Goal: Ask a question

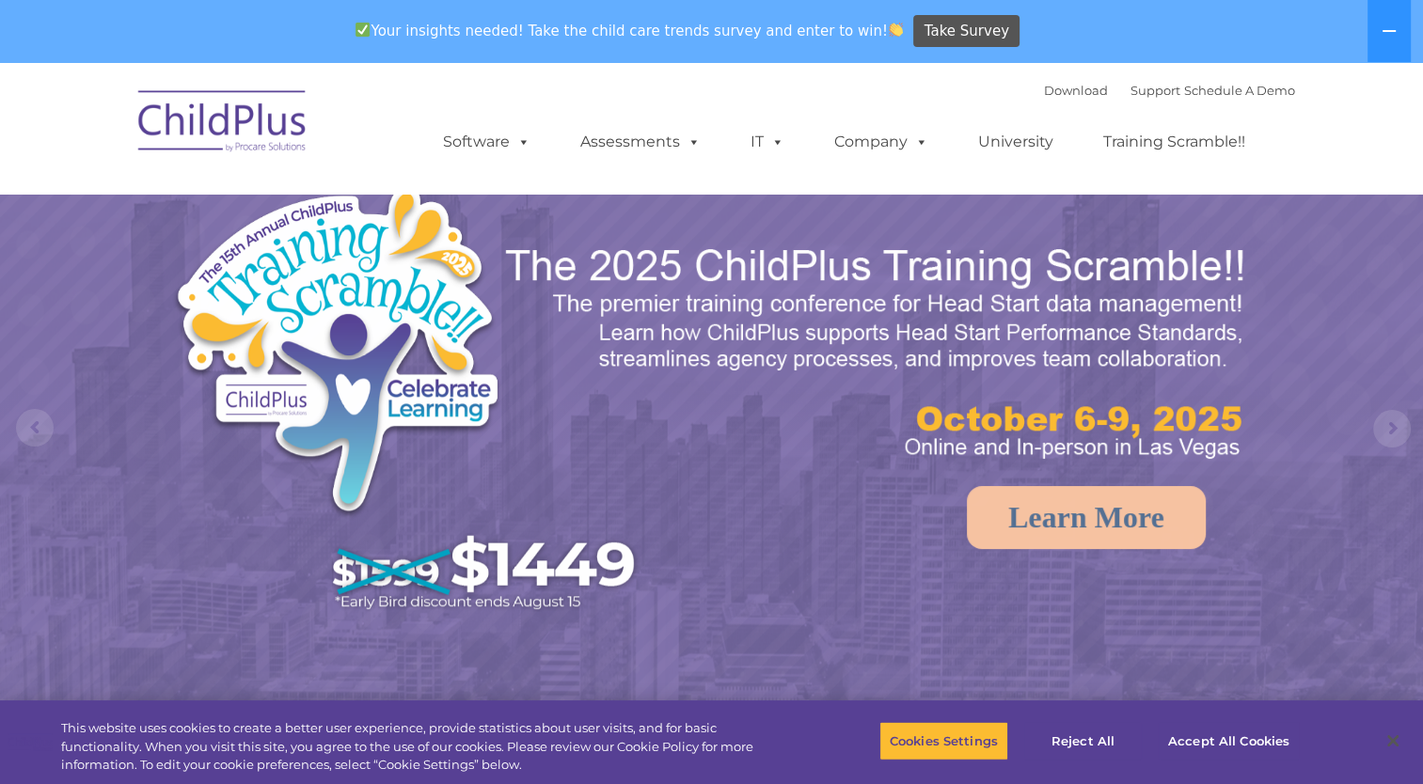
select select "MEDIUM"
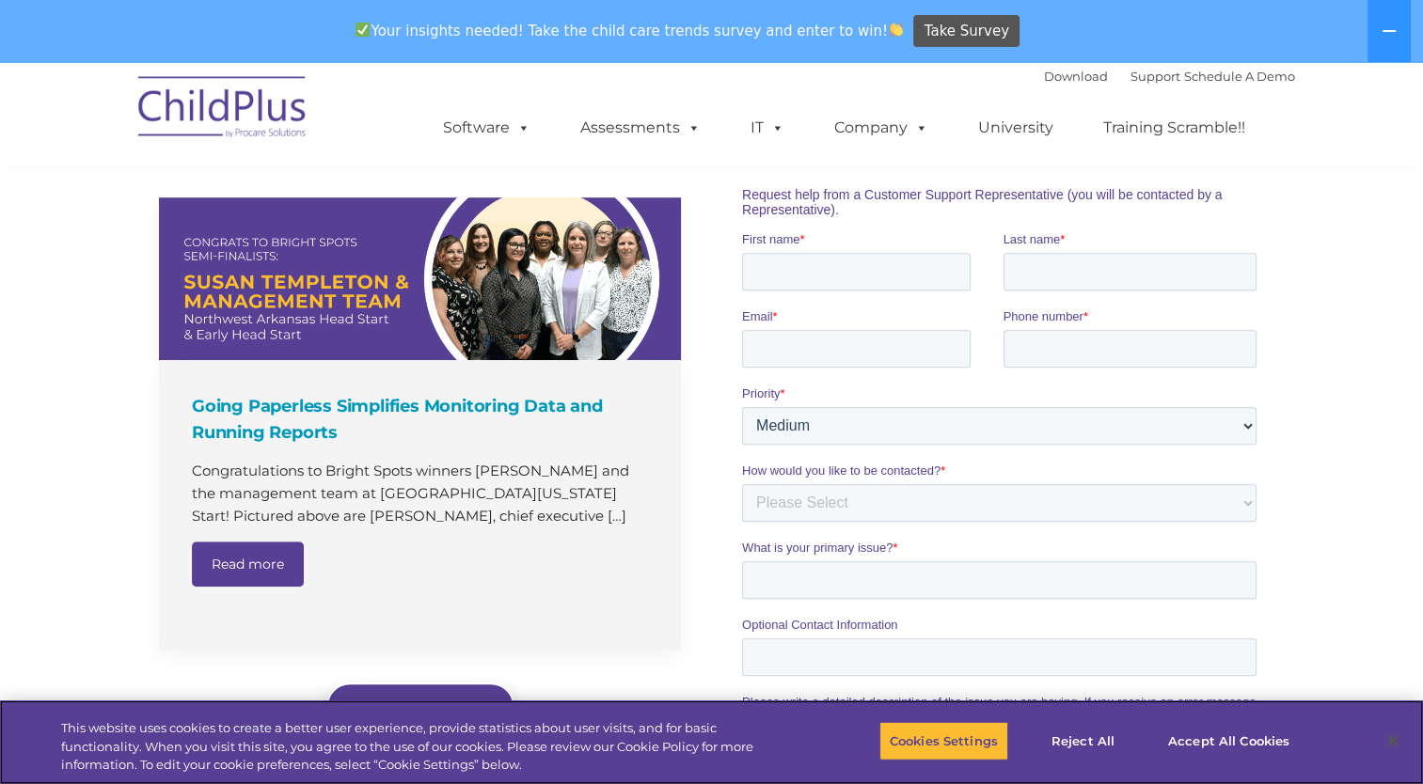
scroll to position [1245, 0]
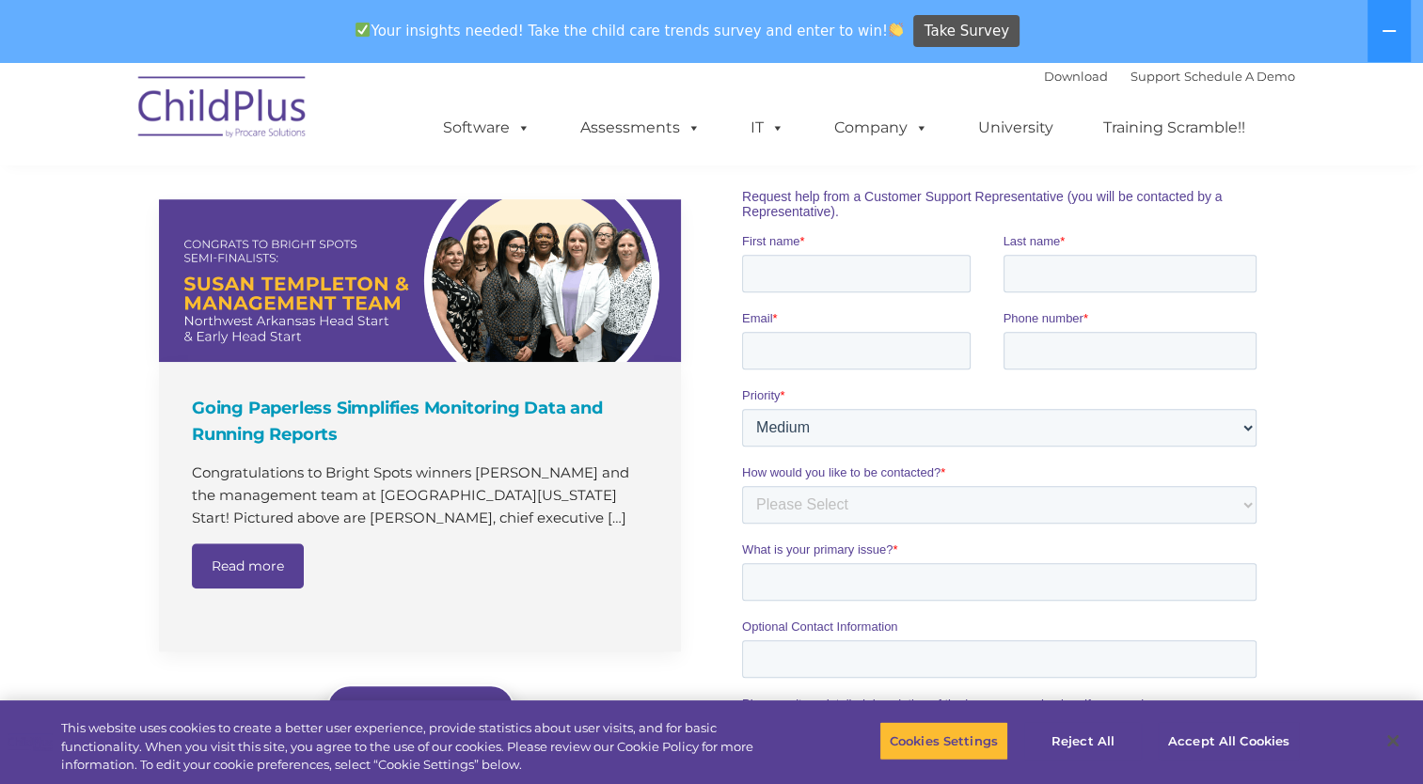
click at [837, 206] on span "Request help from a Customer Support Representative (you will be contacted by a…" at bounding box center [982, 203] width 481 height 30
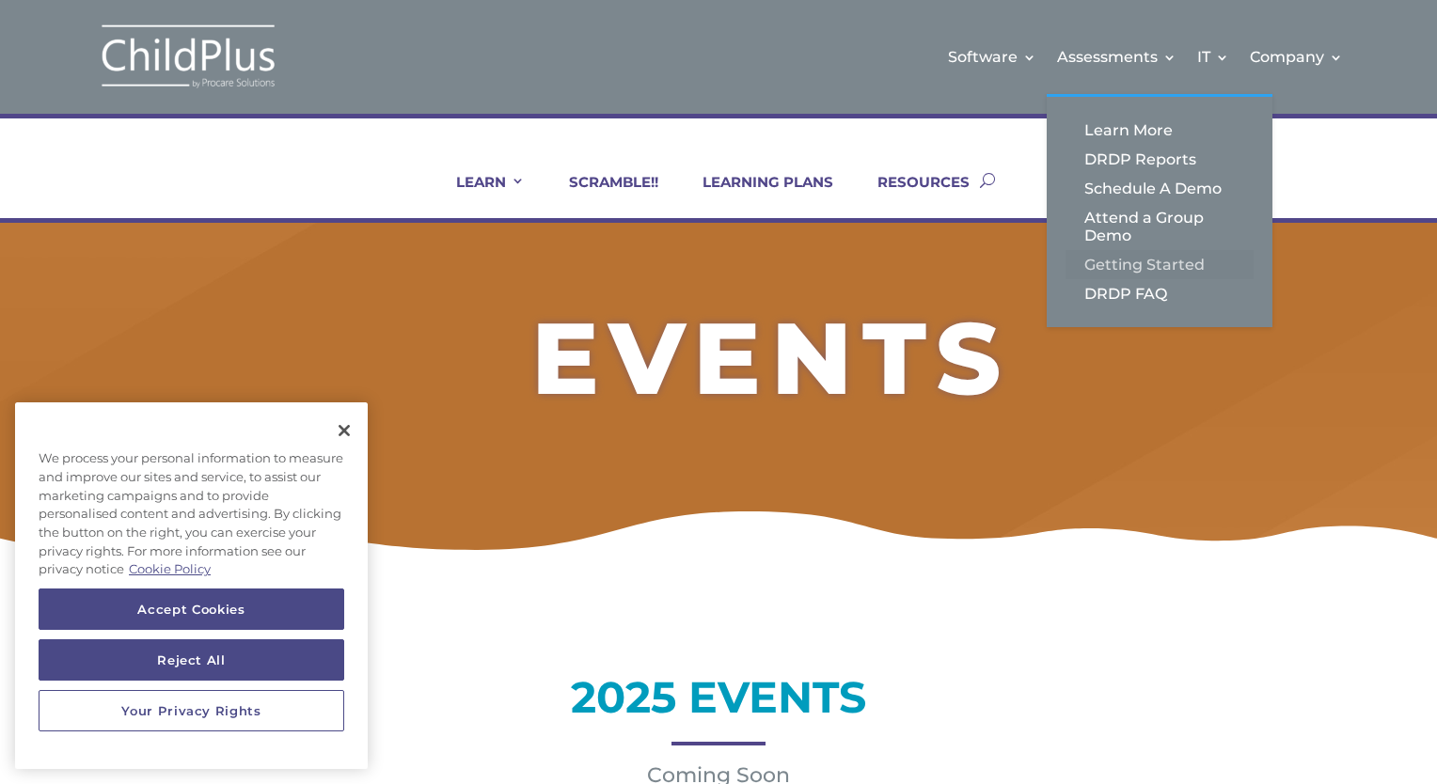
click at [1153, 269] on link "Getting Started" at bounding box center [1160, 264] width 188 height 29
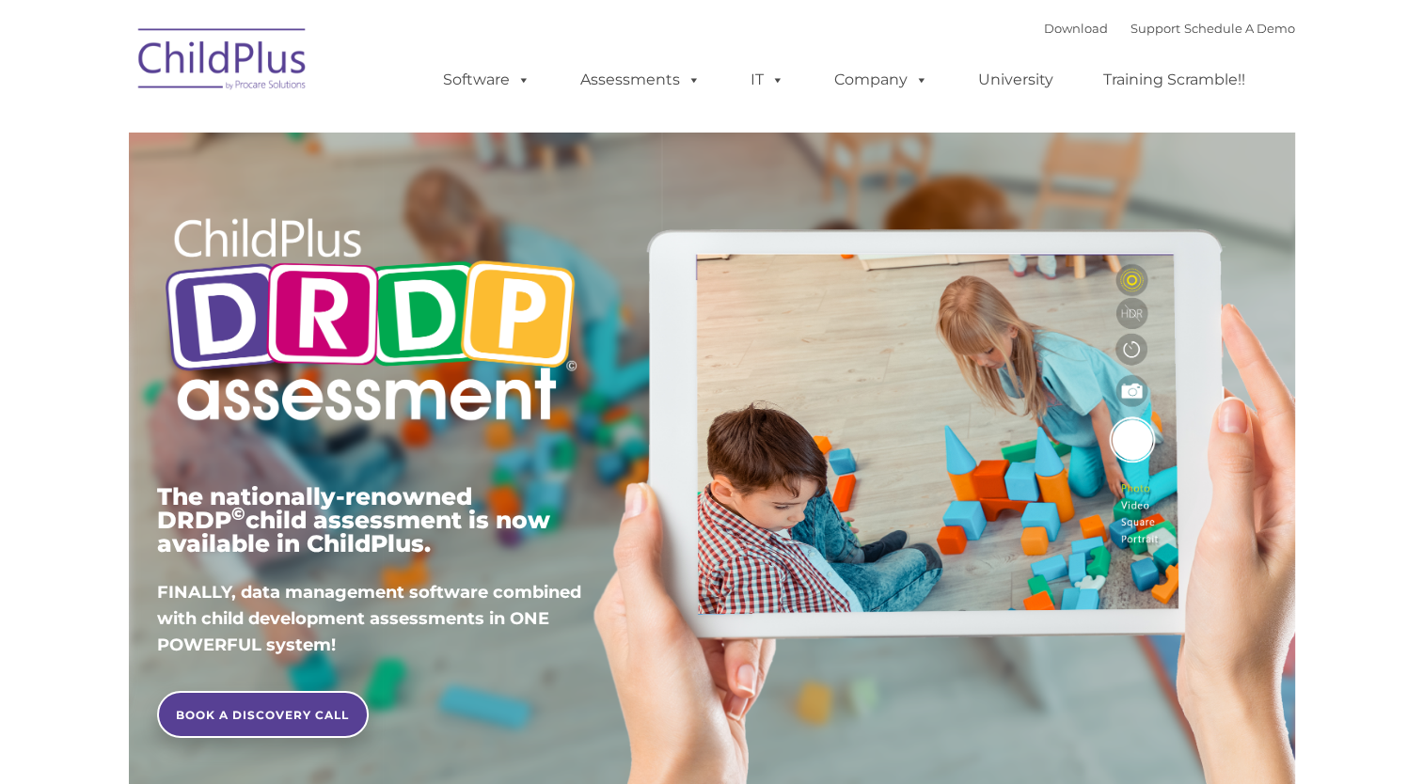
type input ""
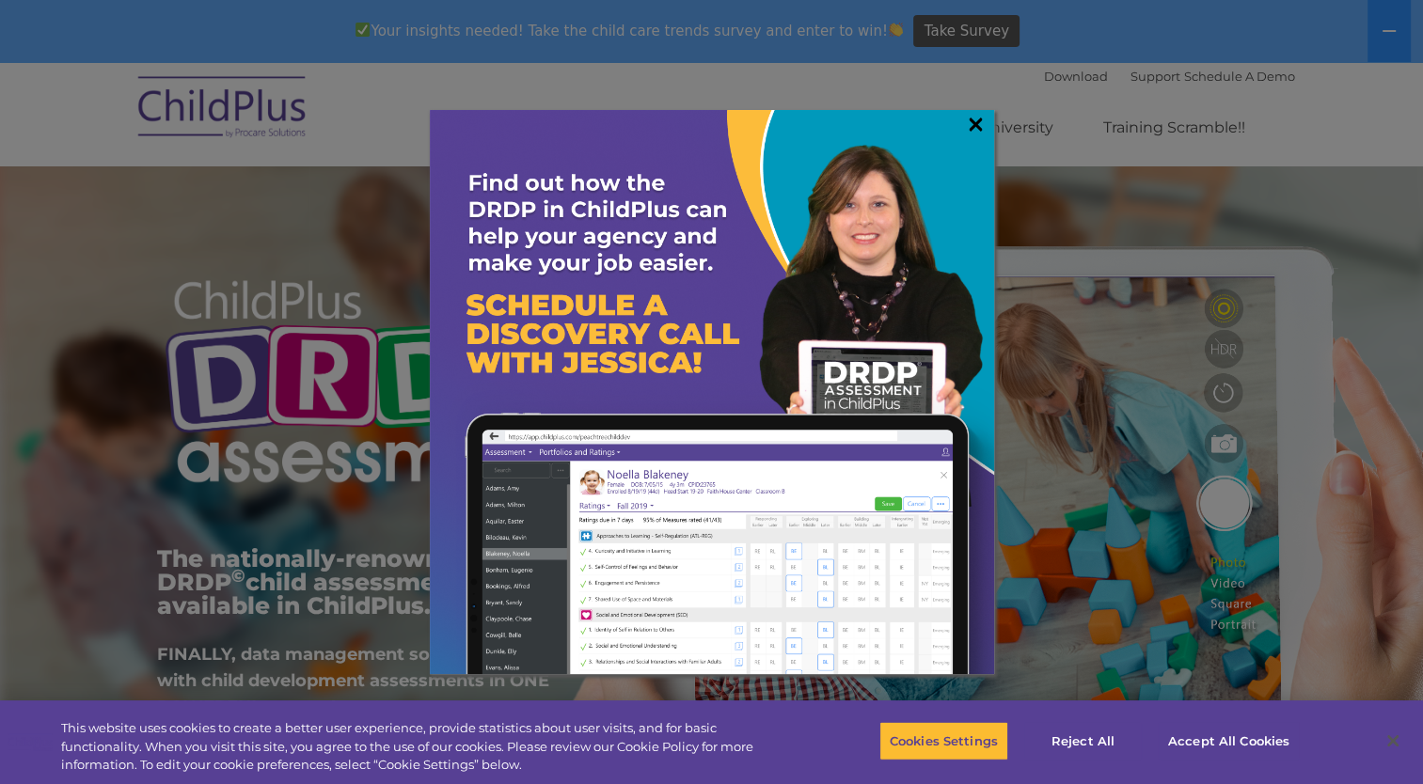
click at [973, 126] on link "×" at bounding box center [976, 124] width 22 height 19
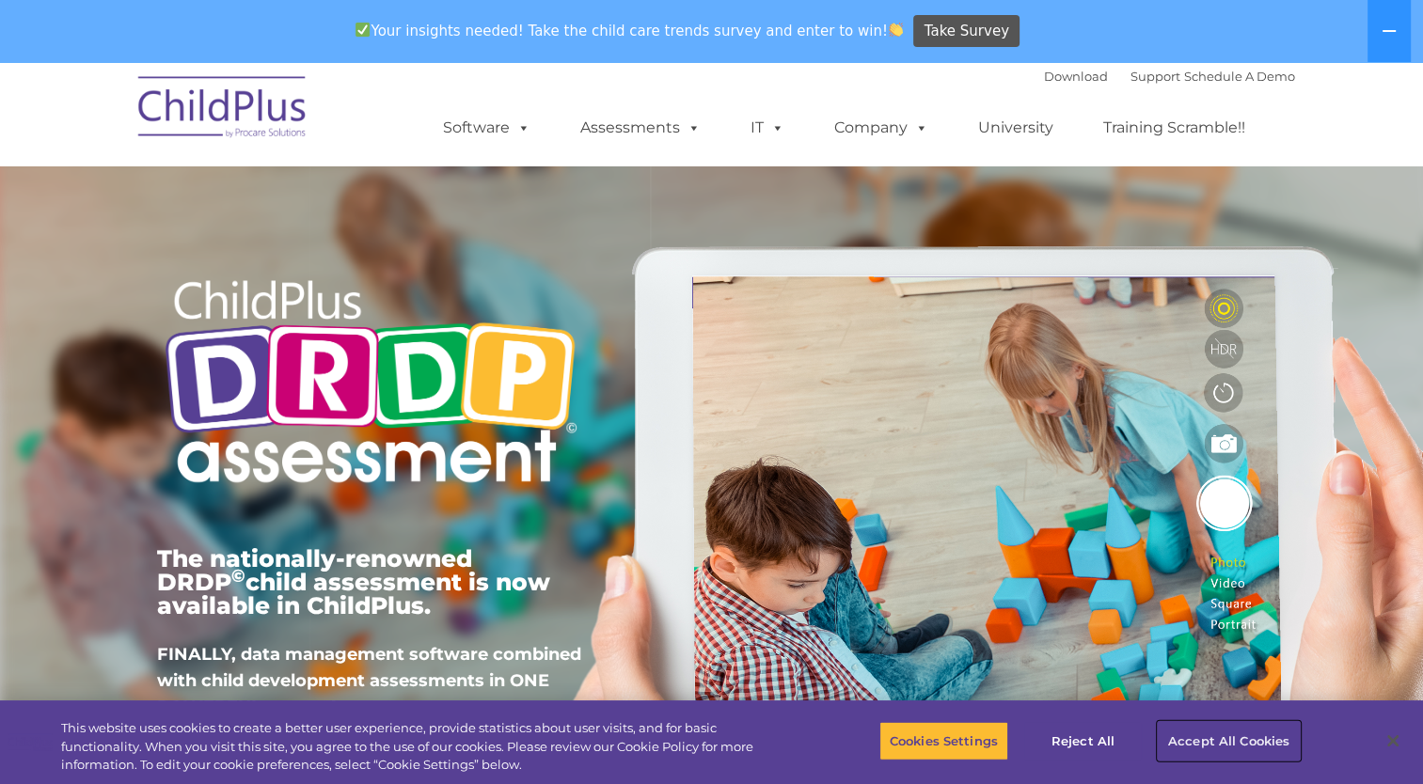
click at [1240, 736] on button "Accept All Cookies" at bounding box center [1229, 741] width 142 height 40
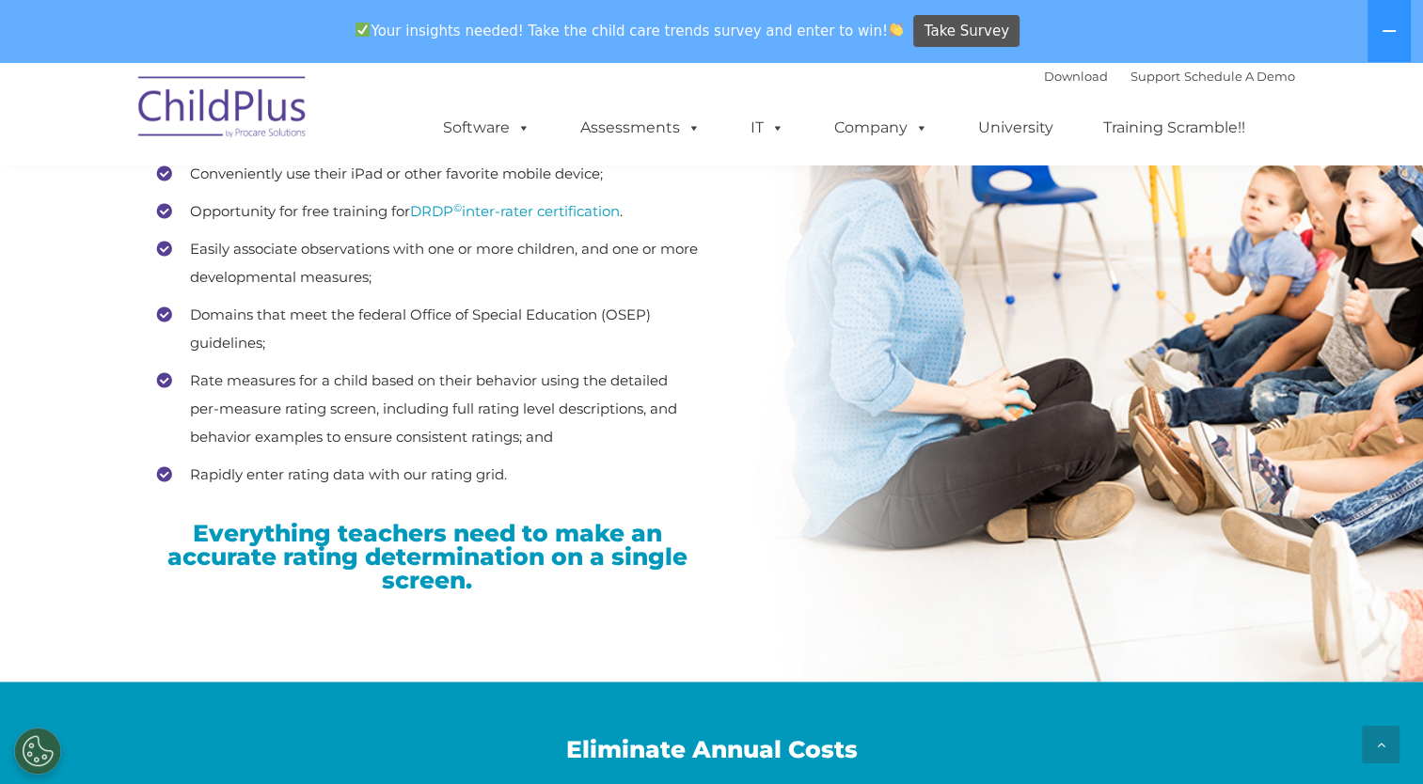
scroll to position [2742, 0]
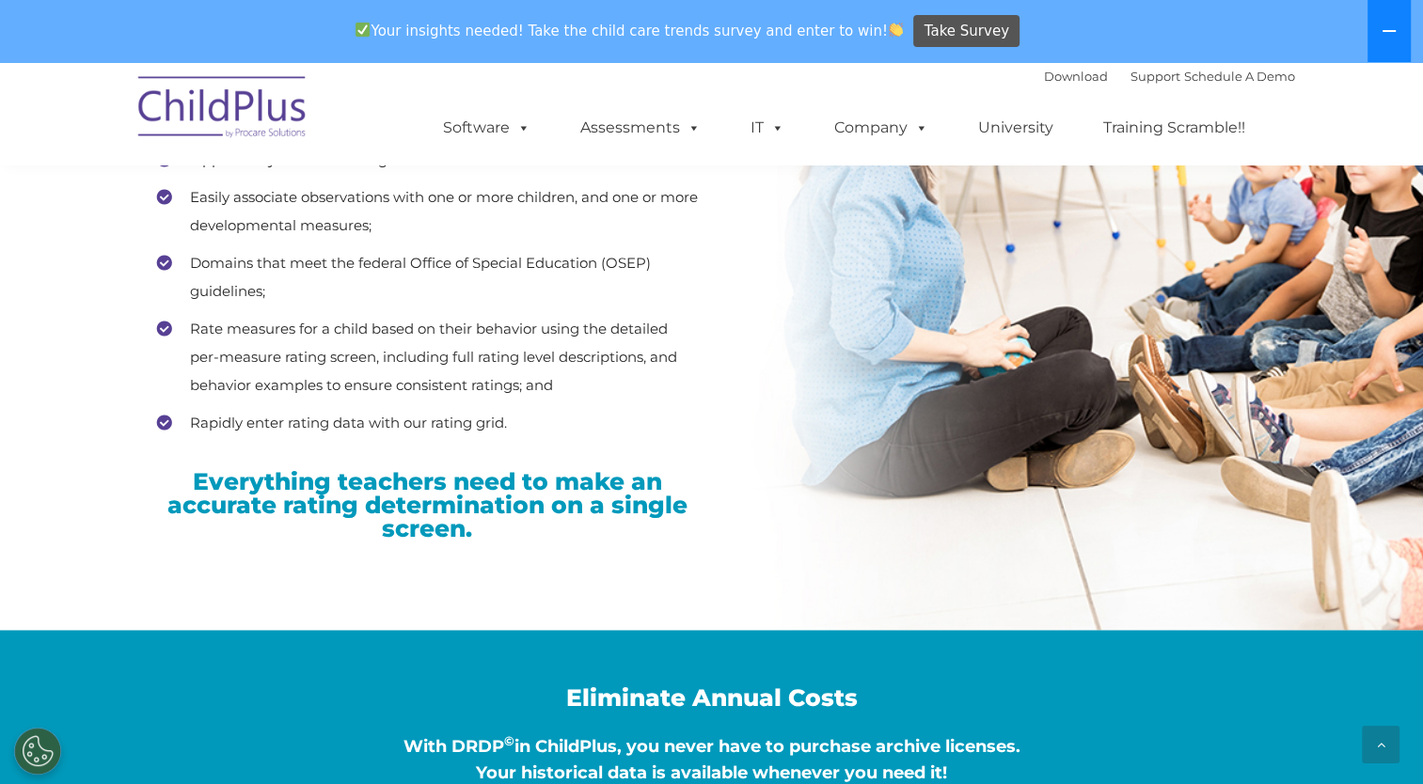
click at [1396, 34] on icon at bounding box center [1389, 31] width 15 height 15
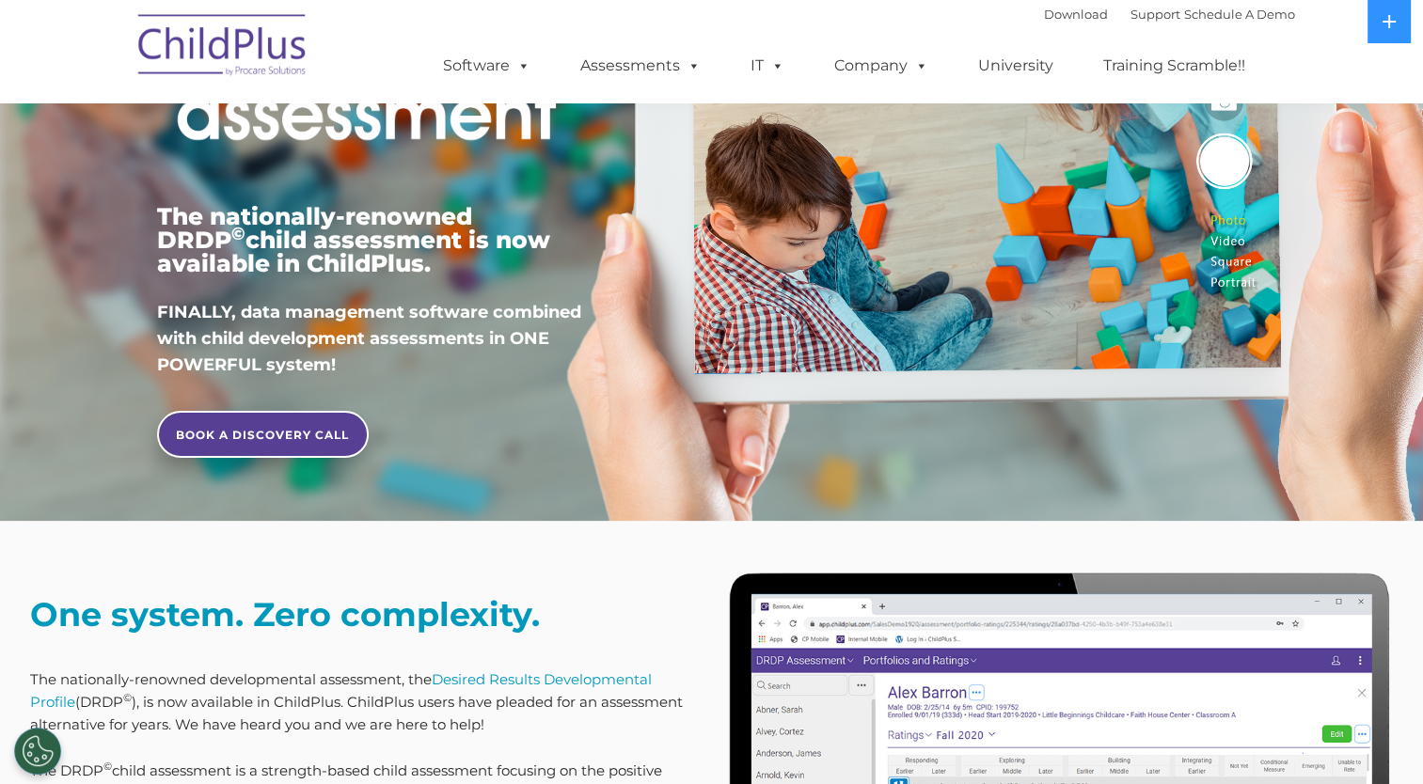
scroll to position [0, 0]
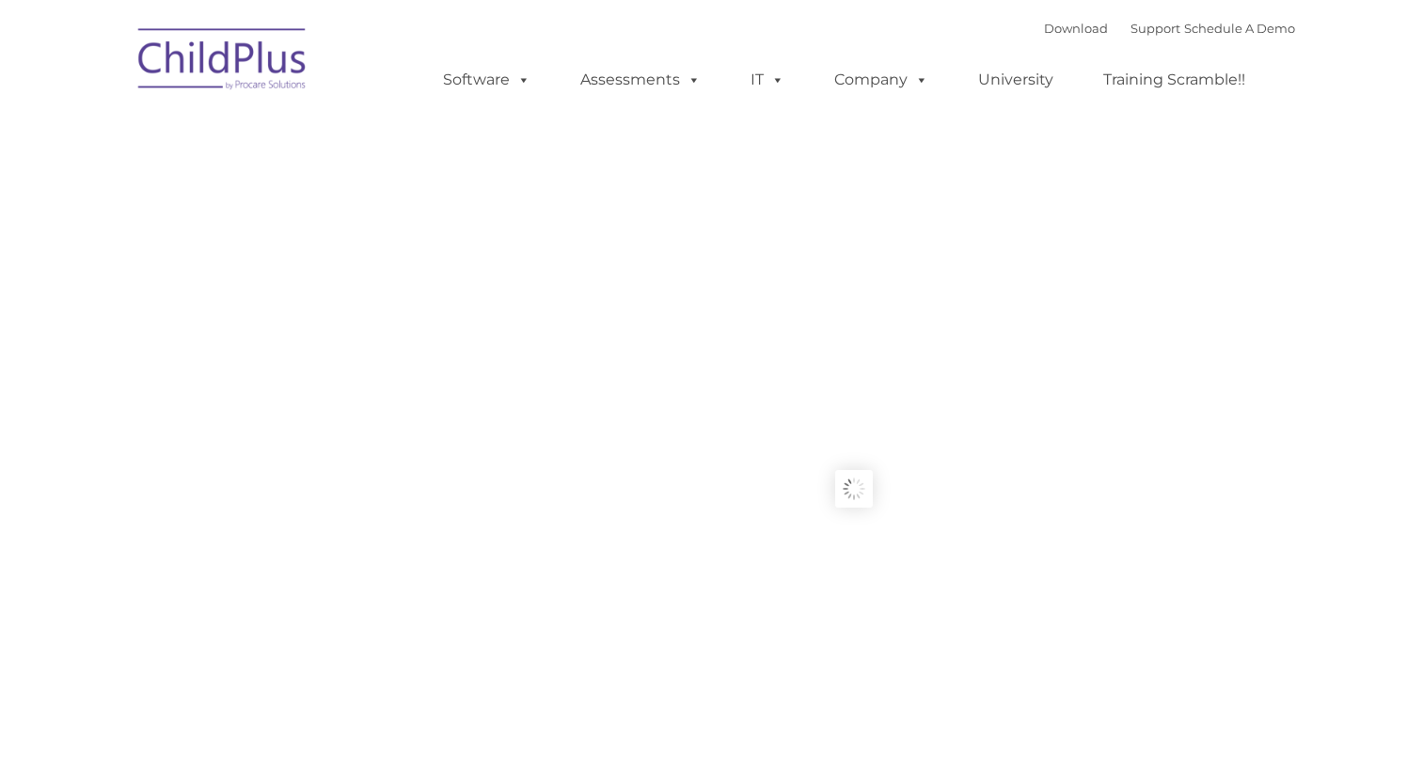
type input ""
